Goal: Navigation & Orientation: Find specific page/section

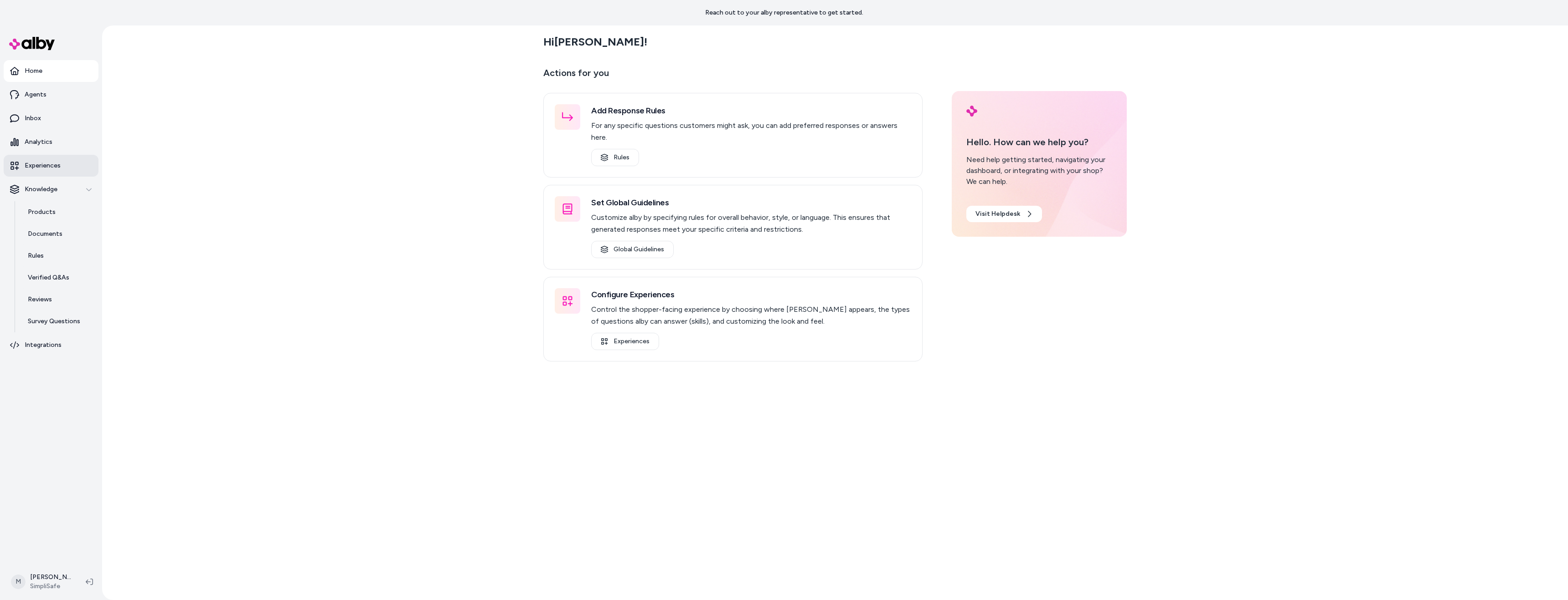
click at [57, 167] on p "Experiences" at bounding box center [43, 166] width 36 height 9
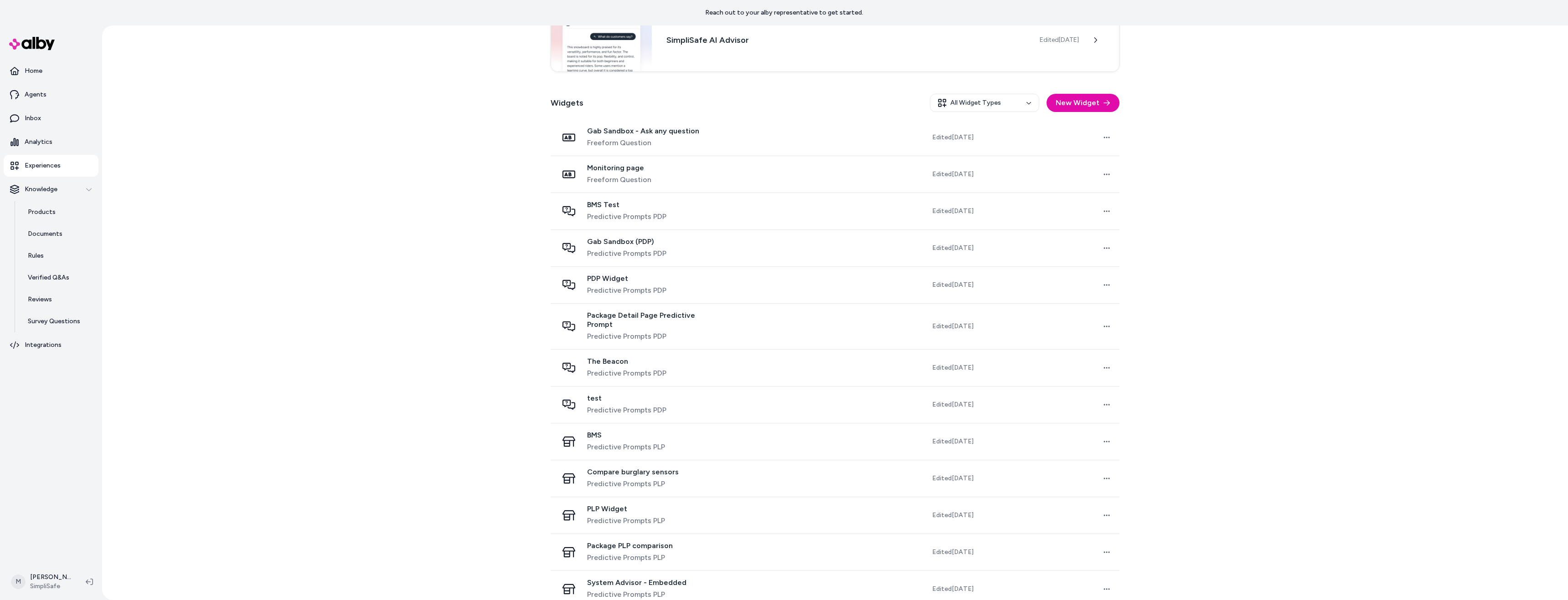
scroll to position [215, 0]
click at [42, 99] on link "Agents" at bounding box center [51, 95] width 95 height 22
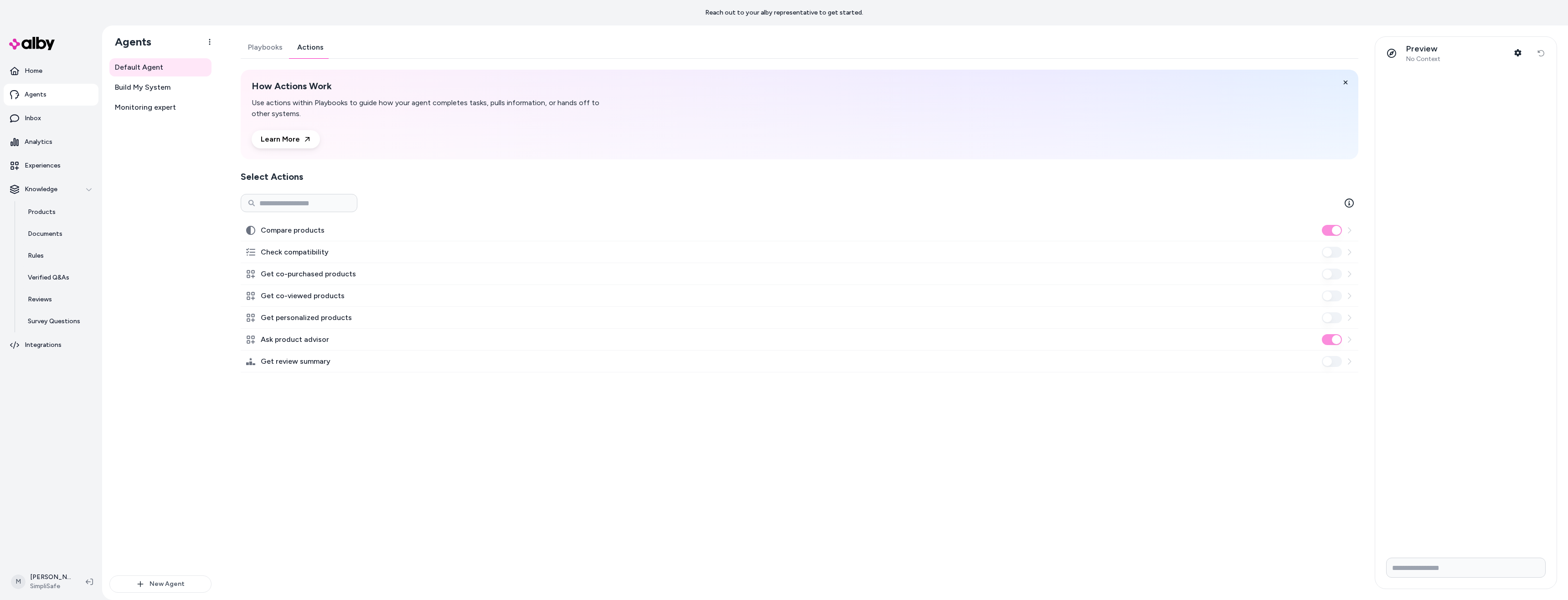
click at [298, 47] on link "Actions" at bounding box center [310, 47] width 41 height 22
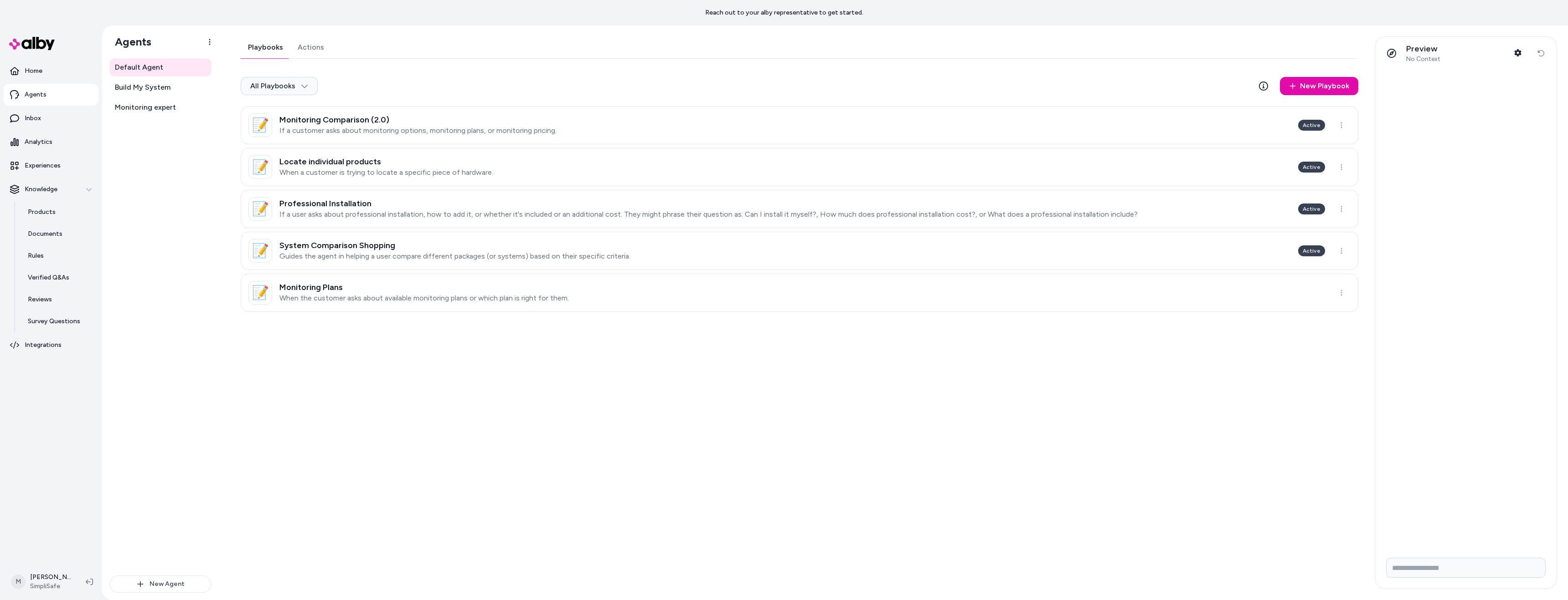
click at [275, 47] on link "Playbooks" at bounding box center [265, 47] width 50 height 22
